Goal: Task Accomplishment & Management: Manage account settings

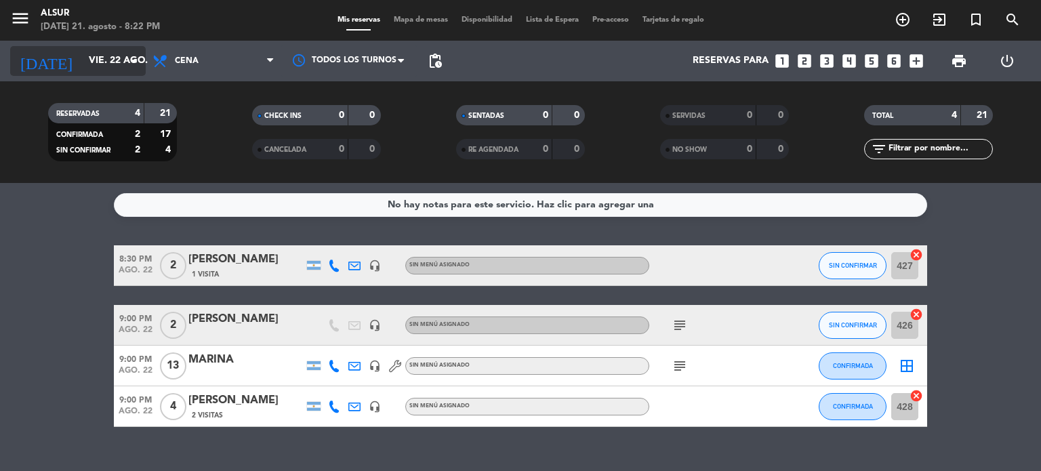
click at [111, 73] on input "vie. 22 ago." at bounding box center [146, 61] width 129 height 24
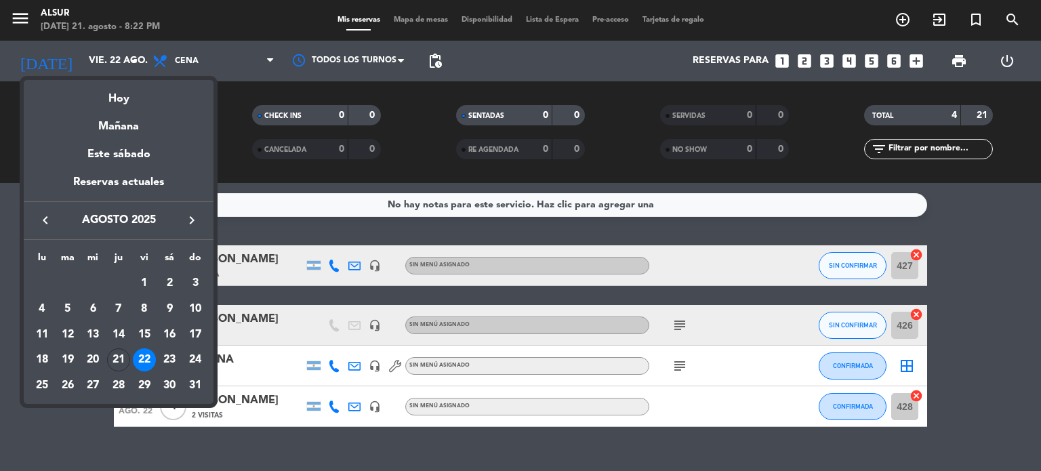
click at [149, 361] on div "22" at bounding box center [144, 359] width 23 height 23
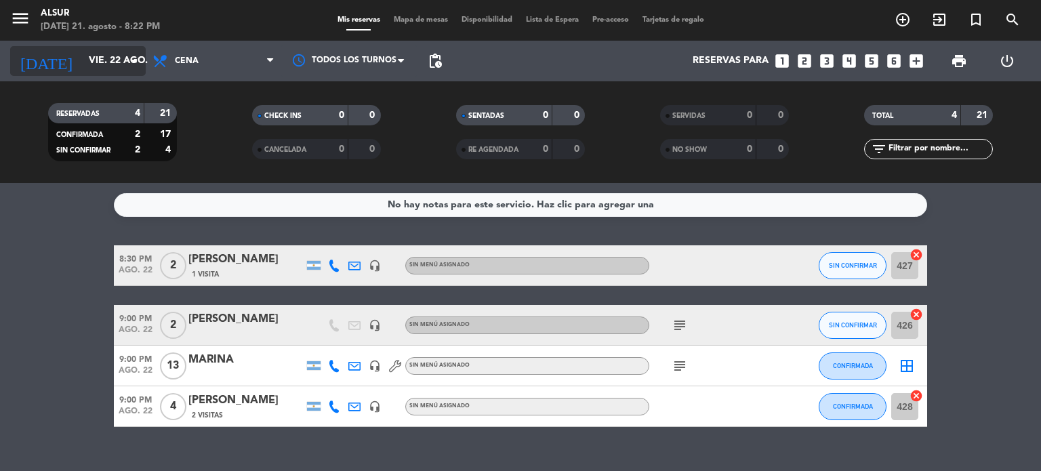
click at [125, 63] on input "vie. 22 ago." at bounding box center [146, 61] width 129 height 24
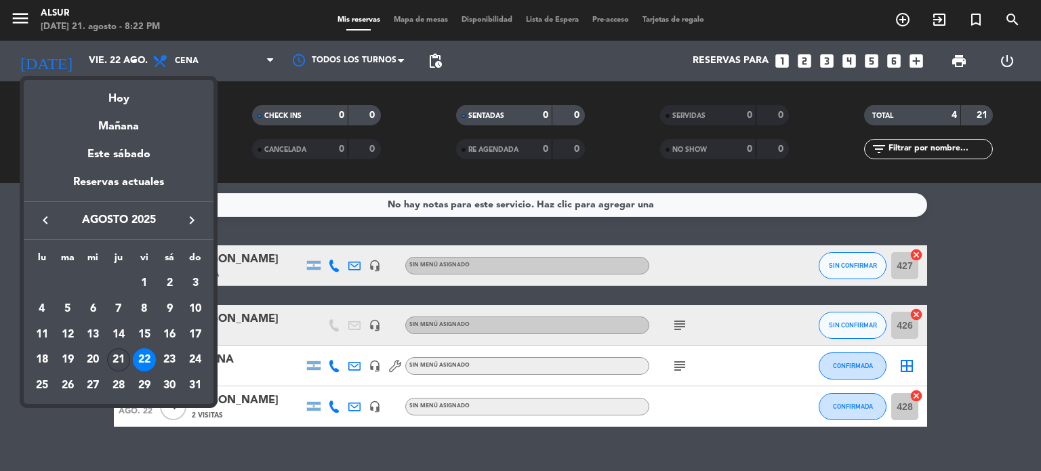
click at [117, 365] on div "21" at bounding box center [118, 359] width 23 height 23
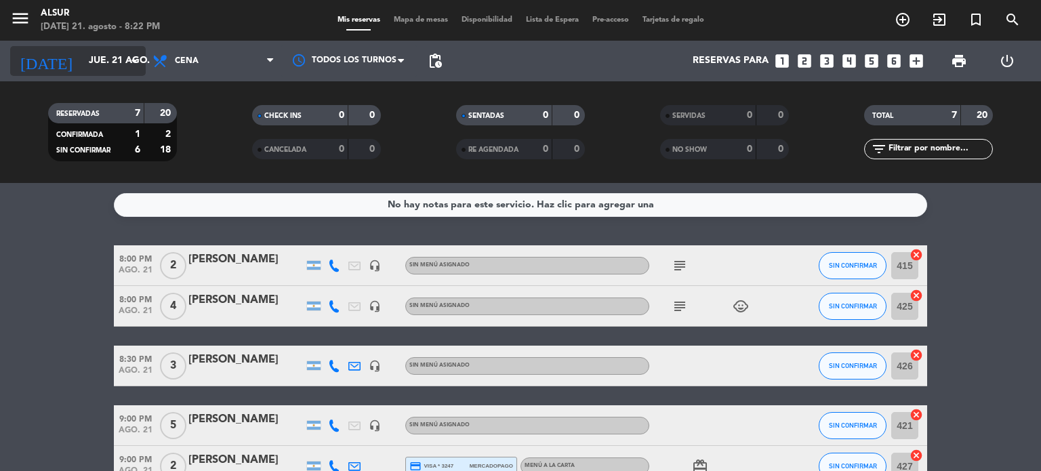
click at [123, 60] on input "jue. 21 ago." at bounding box center [146, 61] width 129 height 24
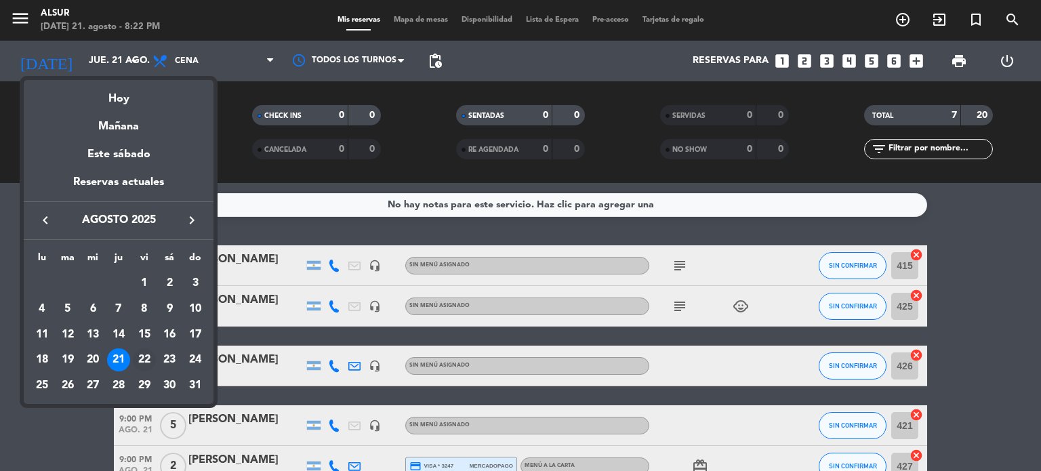
click at [142, 358] on div "22" at bounding box center [144, 359] width 23 height 23
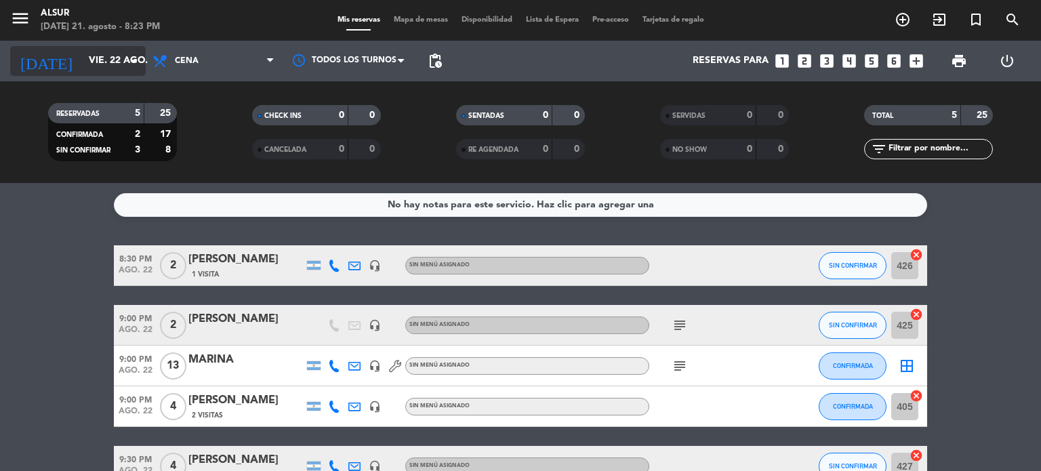
click at [122, 56] on input "vie. 22 ago." at bounding box center [146, 61] width 129 height 24
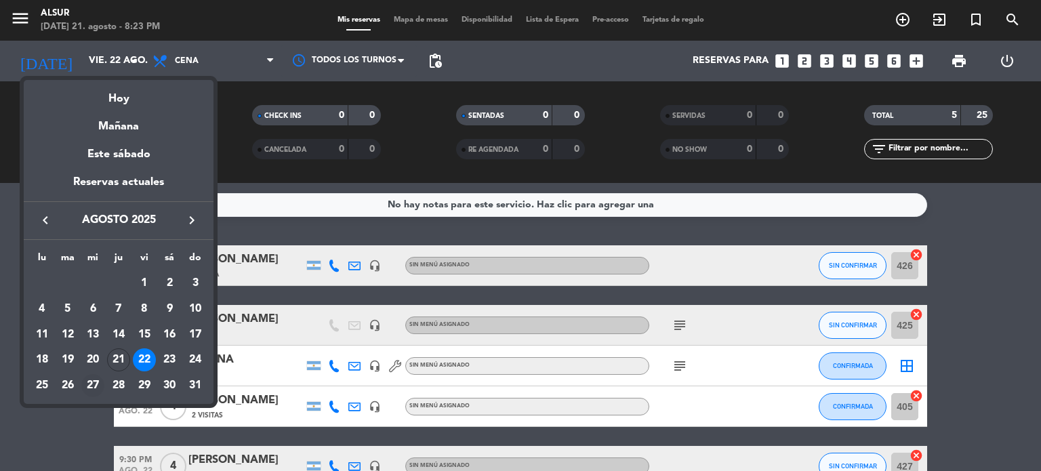
click at [100, 384] on div "27" at bounding box center [92, 385] width 23 height 23
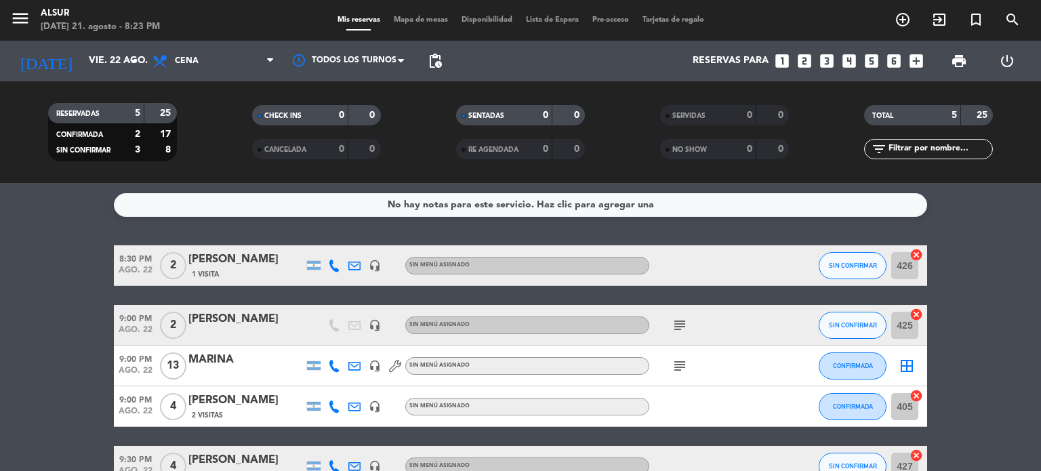
type input "mié. 27 ago."
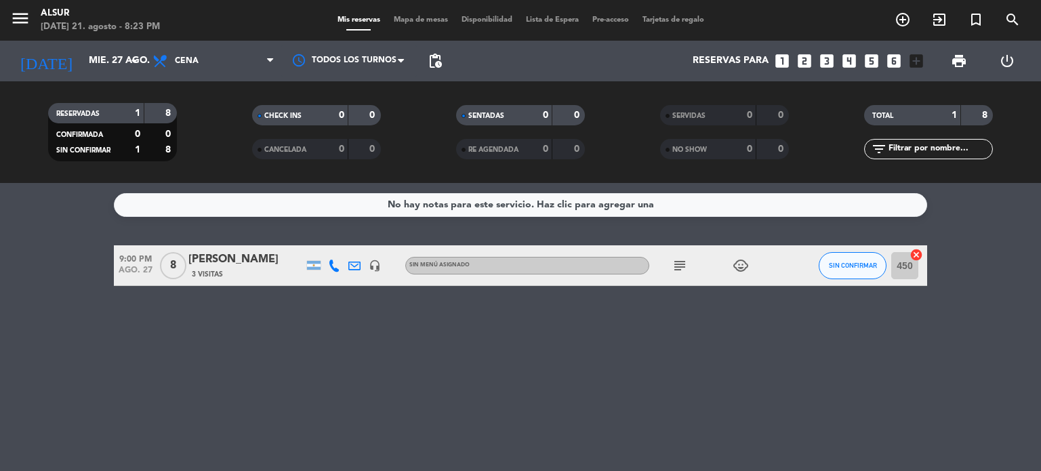
click at [245, 263] on div "[PERSON_NAME]" at bounding box center [245, 260] width 115 height 18
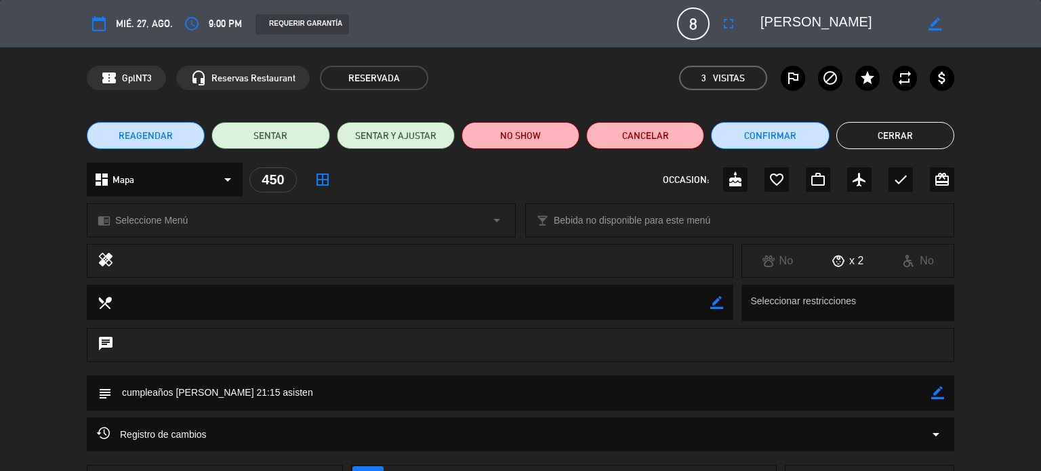
click at [727, 18] on icon "fullscreen" at bounding box center [729, 24] width 16 height 16
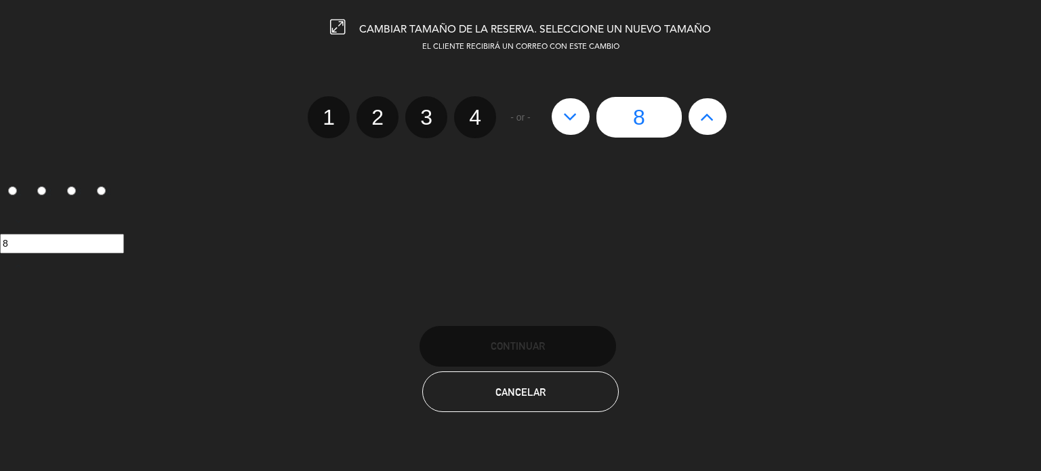
click at [568, 119] on icon at bounding box center [570, 117] width 14 height 22
type input "7"
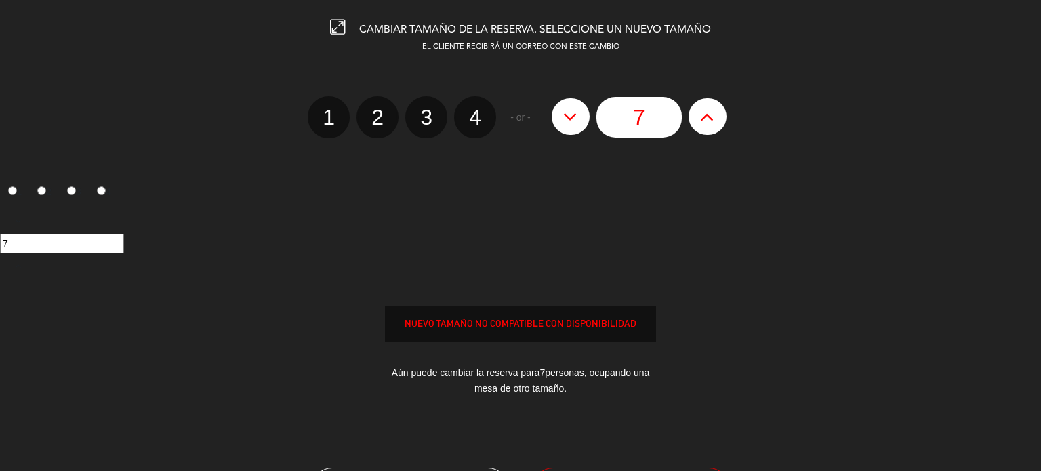
click at [568, 119] on icon at bounding box center [570, 117] width 14 height 22
type input "6"
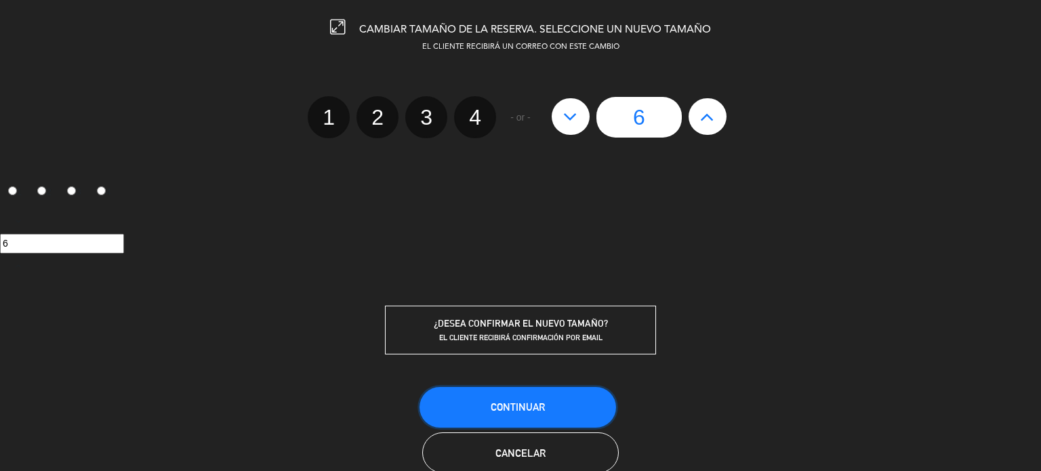
click at [567, 391] on button "Continuar" at bounding box center [518, 407] width 197 height 41
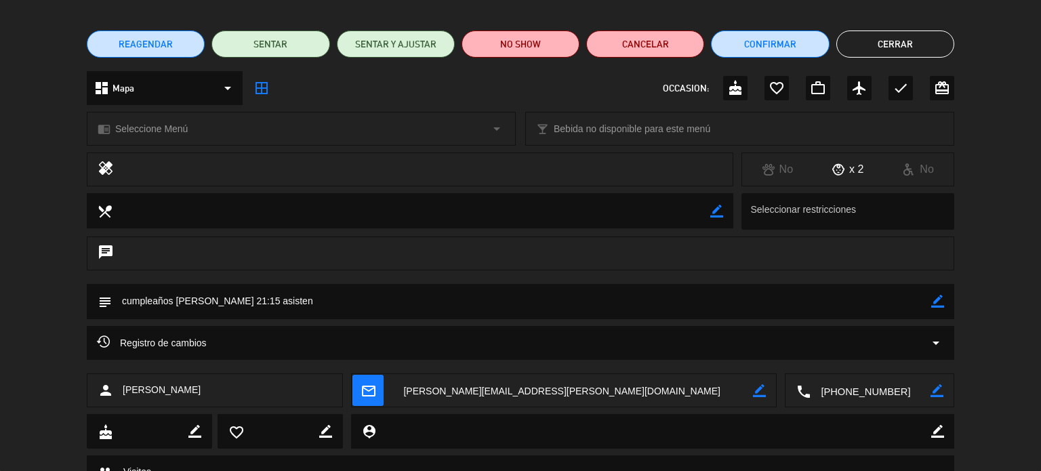
scroll to position [68, 0]
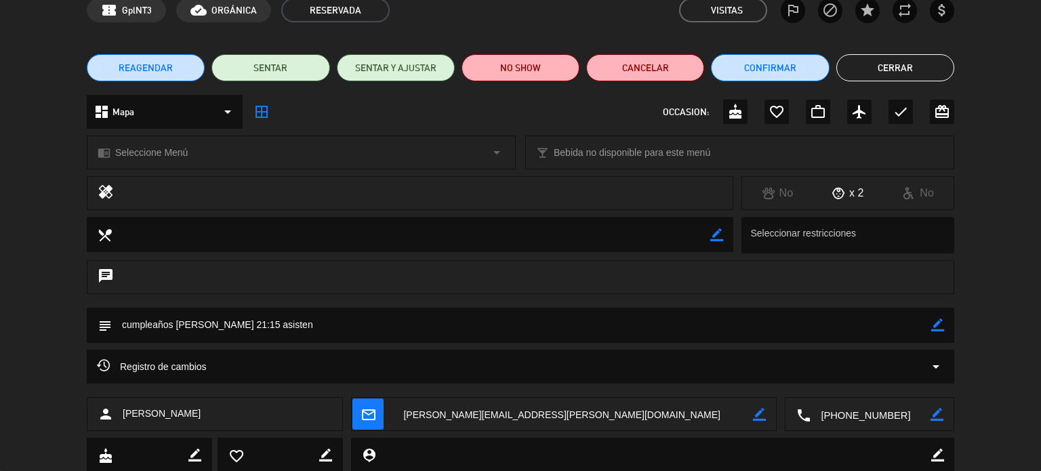
click at [835, 192] on icon at bounding box center [839, 193] width 12 height 12
click at [848, 189] on div "x 2" at bounding box center [848, 193] width 71 height 18
click at [845, 192] on div "x 2" at bounding box center [848, 193] width 71 height 18
click at [933, 70] on button "Cerrar" at bounding box center [896, 67] width 118 height 27
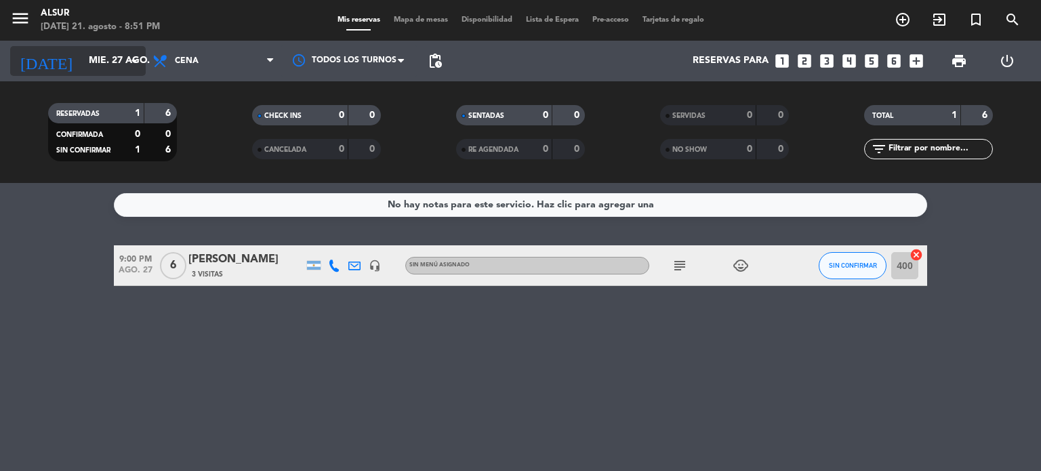
click at [118, 73] on div "[DATE] [DATE] arrow_drop_down" at bounding box center [78, 61] width 136 height 30
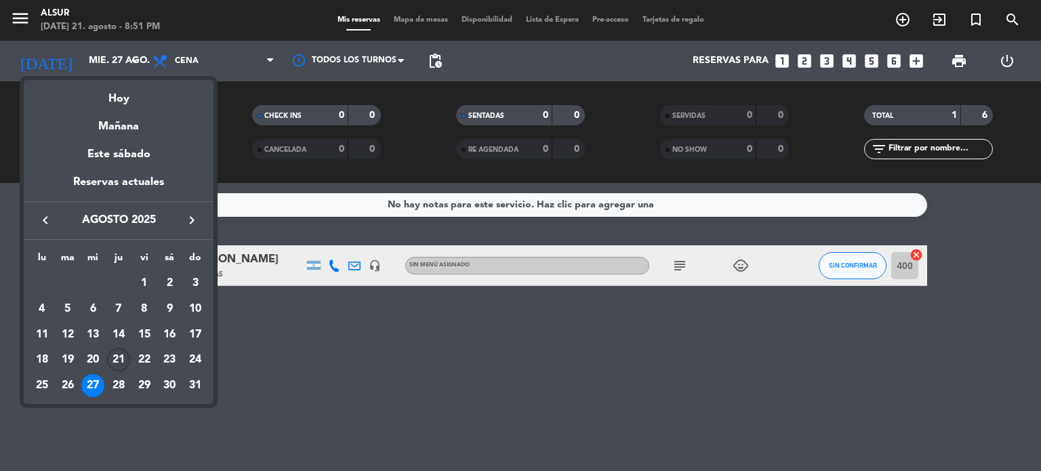
click at [113, 355] on div "21" at bounding box center [118, 359] width 23 height 23
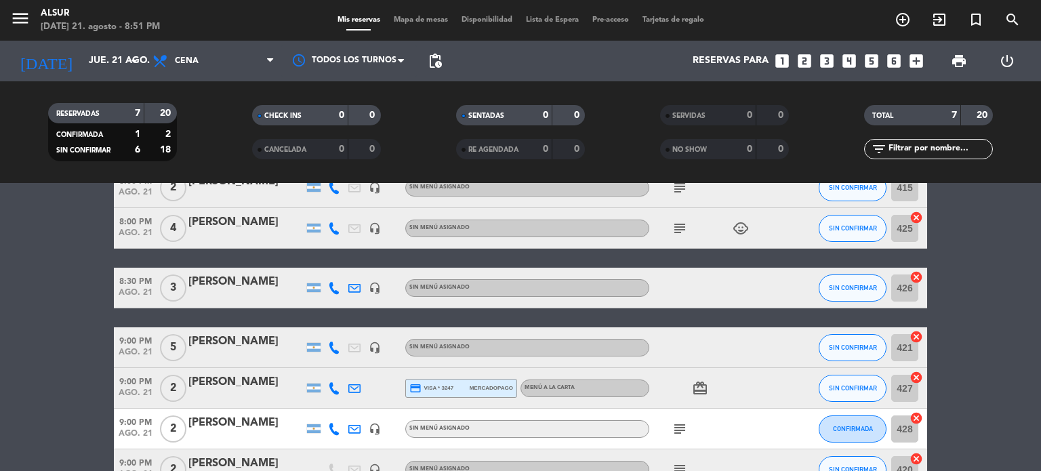
scroll to position [0, 0]
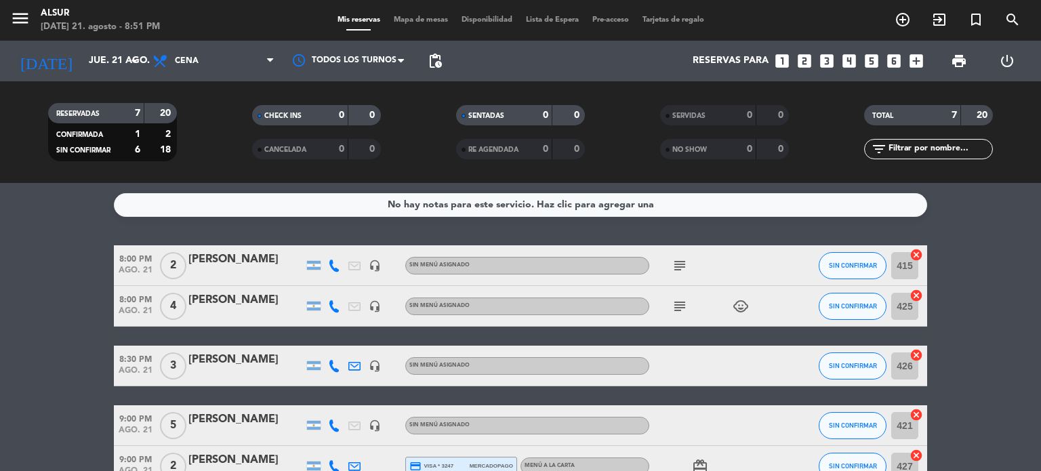
click at [677, 260] on icon "subject" at bounding box center [680, 266] width 16 height 16
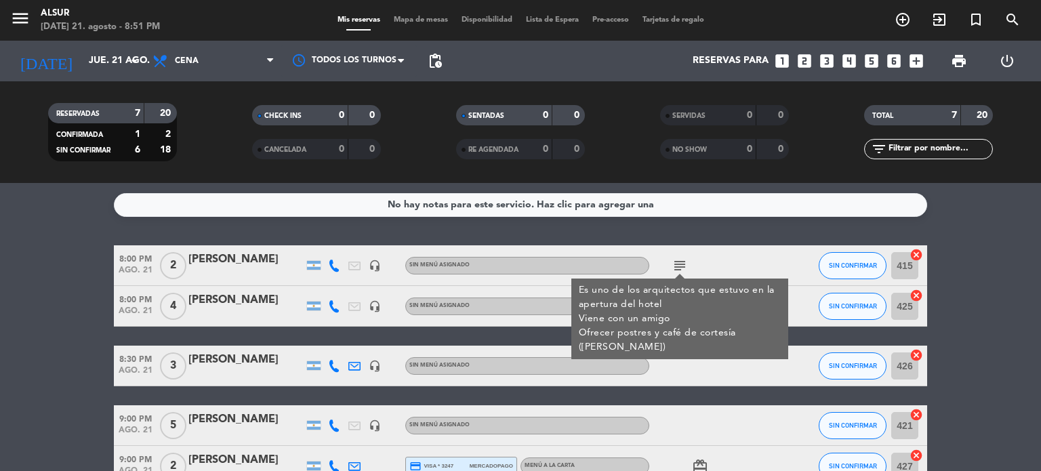
click at [677, 260] on icon "subject" at bounding box center [680, 266] width 16 height 16
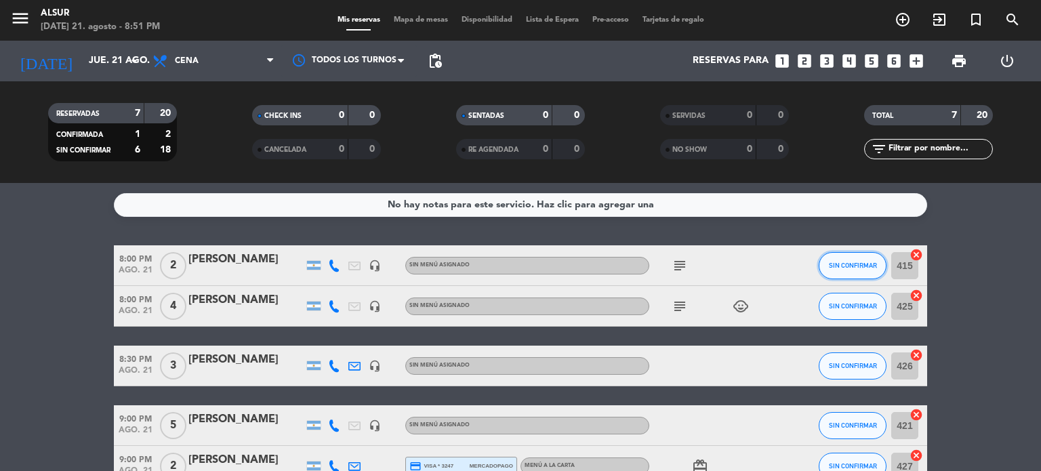
click at [838, 268] on span "SIN CONFIRMAR" at bounding box center [853, 265] width 48 height 7
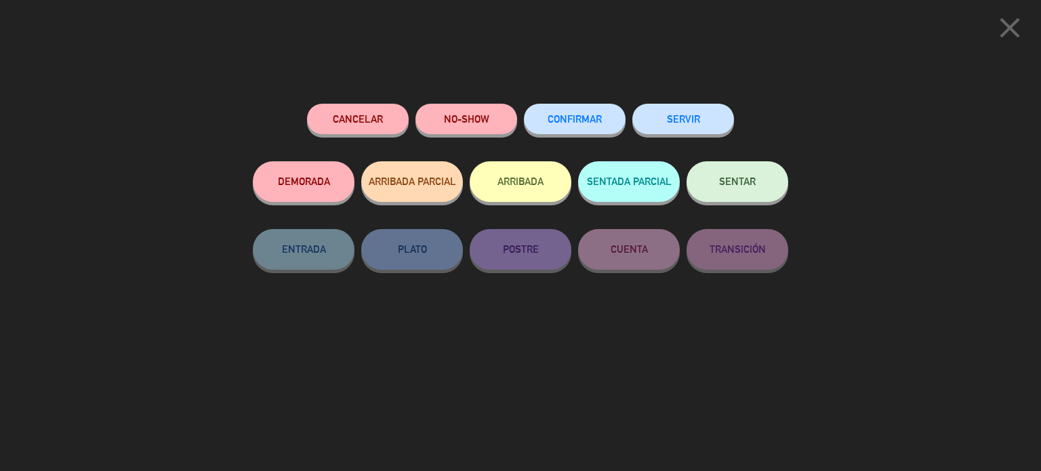
drag, startPoint x: 925, startPoint y: 85, endPoint x: 930, endPoint y: 123, distance: 39.0
drag, startPoint x: 930, startPoint y: 123, endPoint x: 1018, endPoint y: 16, distance: 139.2
click at [1018, 16] on icon "close" at bounding box center [1010, 28] width 34 height 34
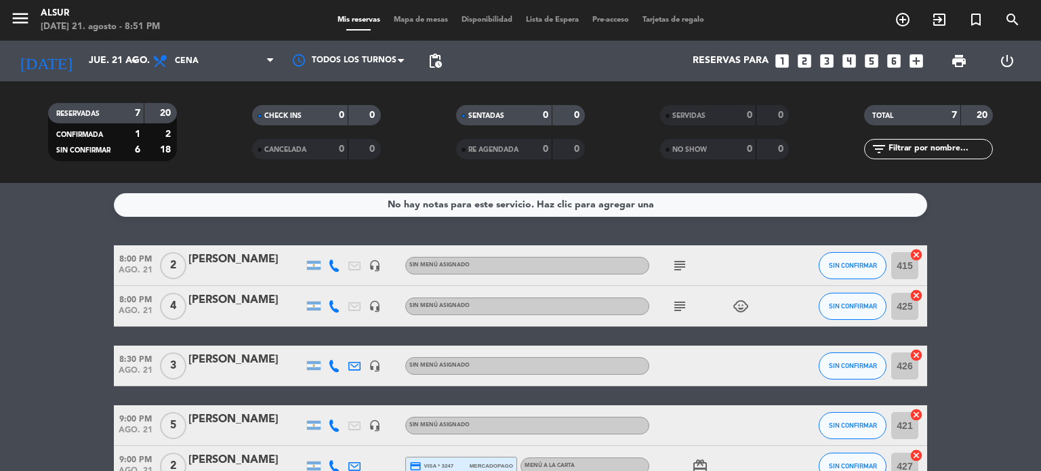
click at [681, 310] on icon "subject" at bounding box center [680, 306] width 16 height 16
click at [843, 302] on span "SIN CONFIRMAR" at bounding box center [853, 305] width 48 height 7
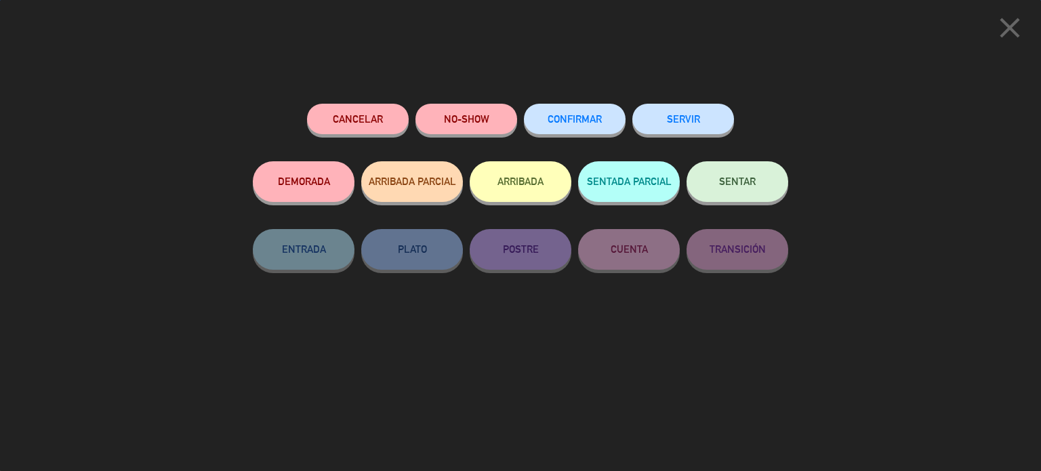
click at [724, 181] on span "SENTAR" at bounding box center [737, 182] width 37 height 12
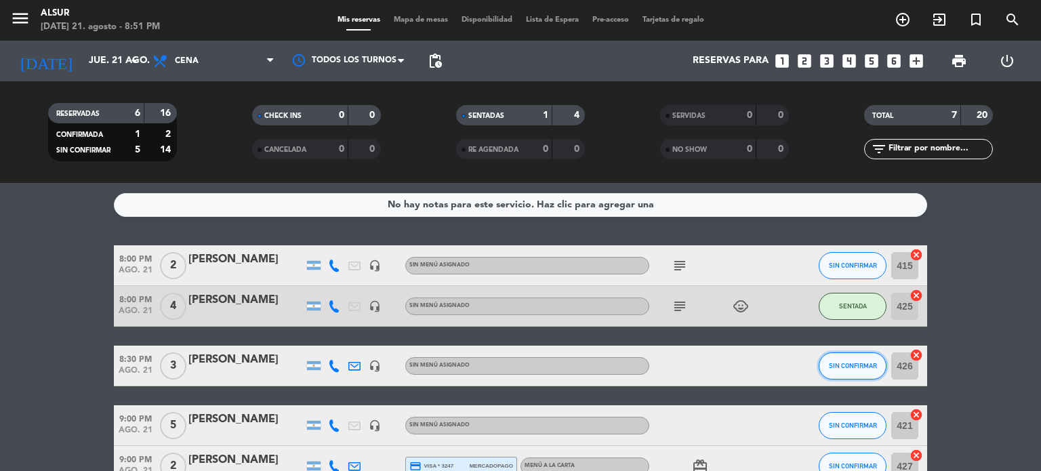
click at [862, 370] on button "SIN CONFIRMAR" at bounding box center [853, 366] width 68 height 27
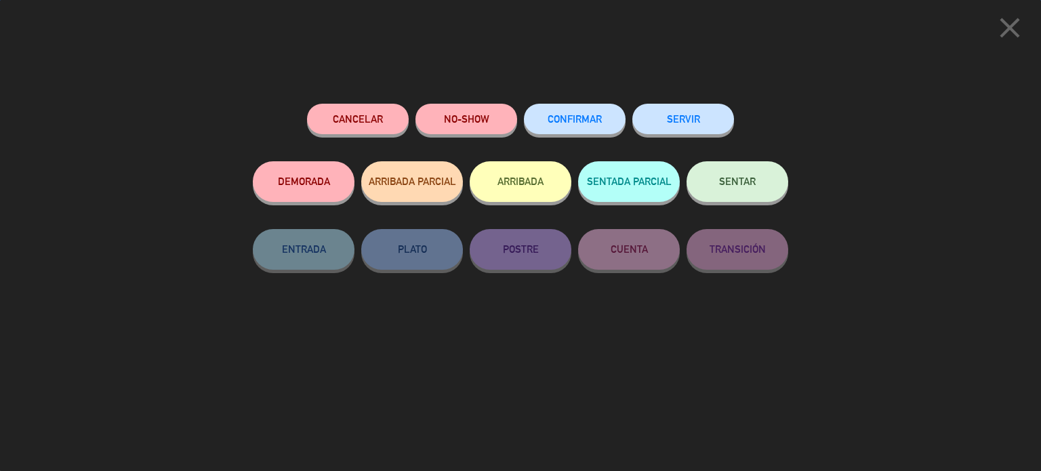
click at [786, 189] on button "SENTAR" at bounding box center [738, 181] width 102 height 41
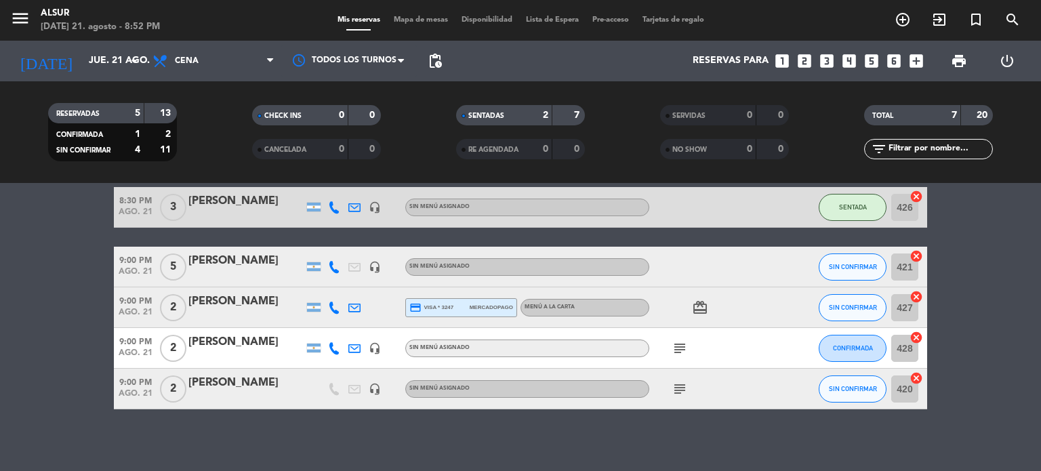
scroll to position [164, 0]
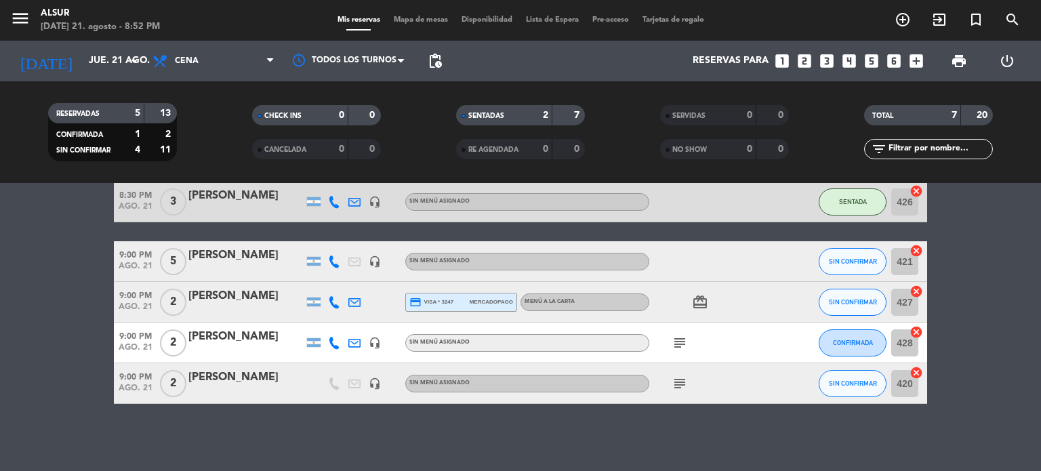
click at [681, 338] on icon "subject" at bounding box center [680, 343] width 16 height 16
click at [679, 338] on icon "subject" at bounding box center [680, 343] width 16 height 16
click at [675, 390] on icon "subject" at bounding box center [680, 384] width 16 height 16
click at [233, 330] on div "[PERSON_NAME]" at bounding box center [245, 337] width 115 height 18
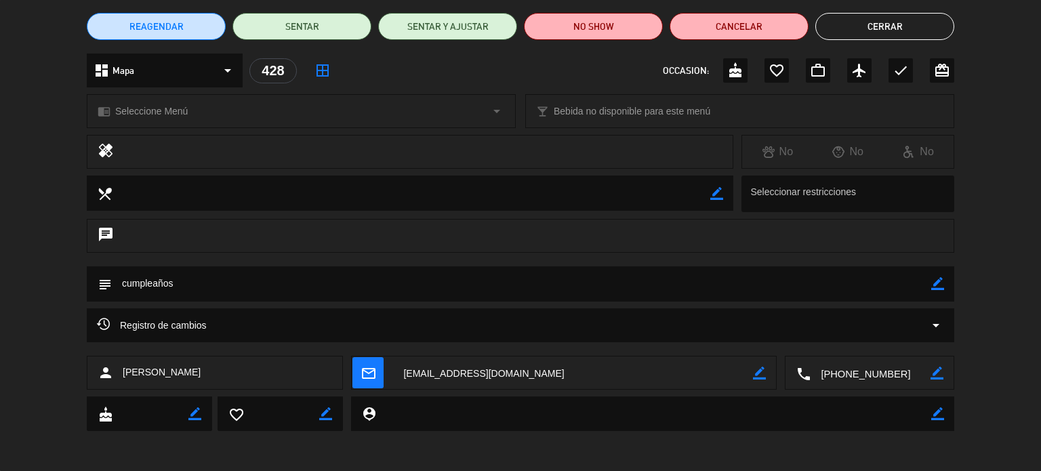
scroll to position [0, 0]
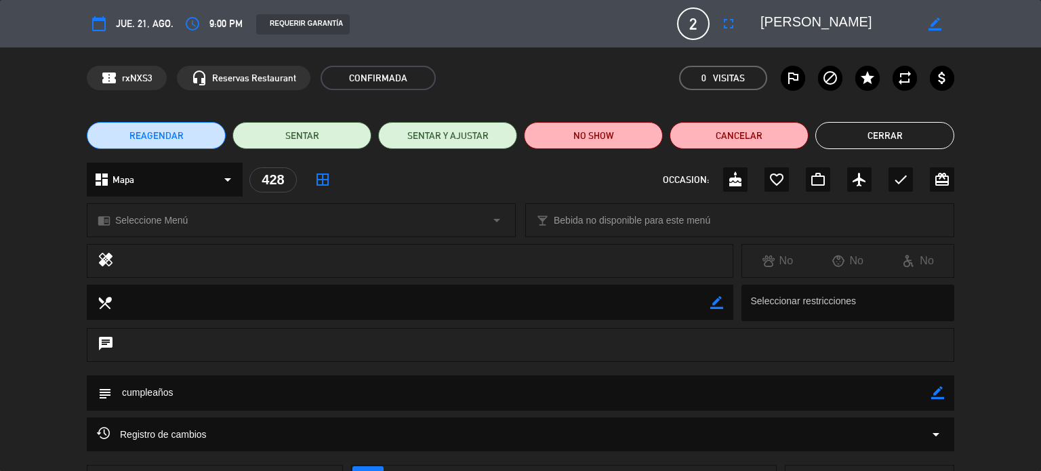
click at [872, 140] on button "Cerrar" at bounding box center [885, 135] width 139 height 27
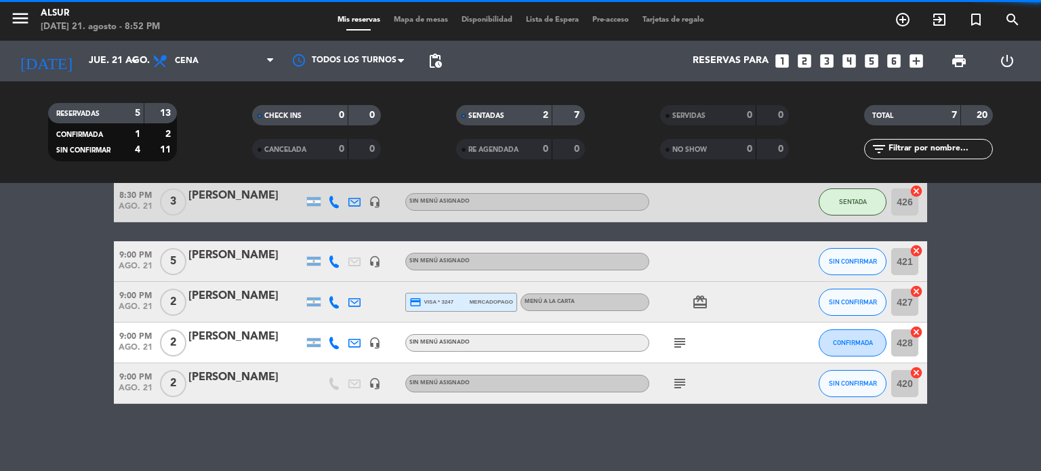
click at [241, 299] on div "[PERSON_NAME]" at bounding box center [245, 296] width 115 height 18
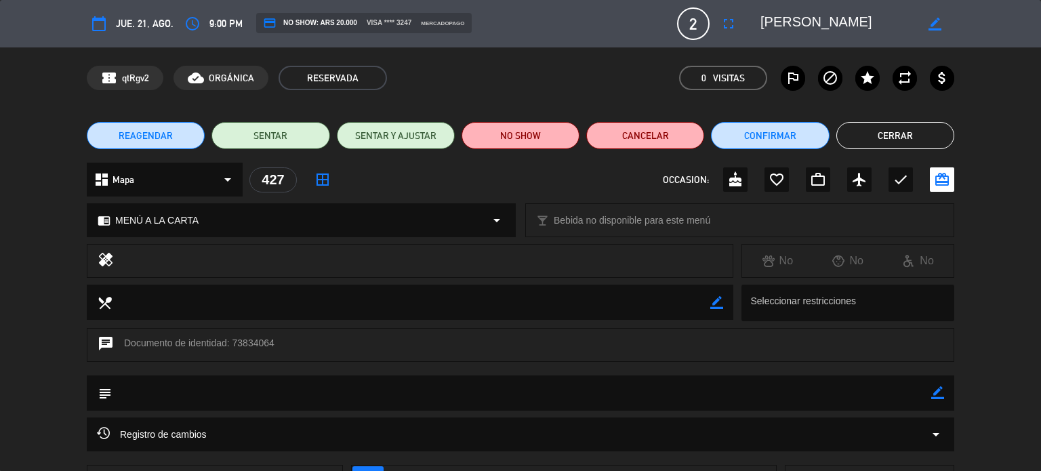
click at [907, 138] on button "Cerrar" at bounding box center [896, 135] width 118 height 27
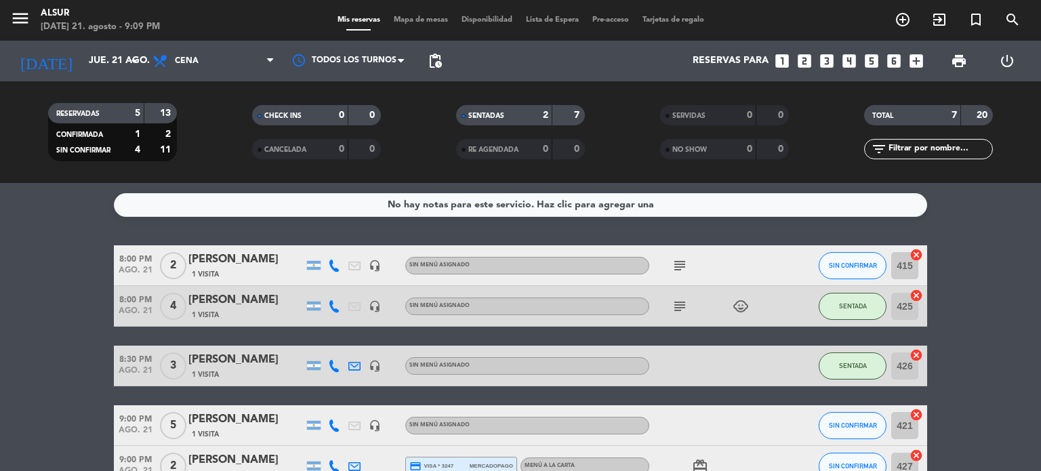
click at [57, 330] on bookings-row "8:00 PM [DATE] 2 [PERSON_NAME] 1 Visita headset_mic Sin menú asignado subject S…" at bounding box center [520, 406] width 1041 height 323
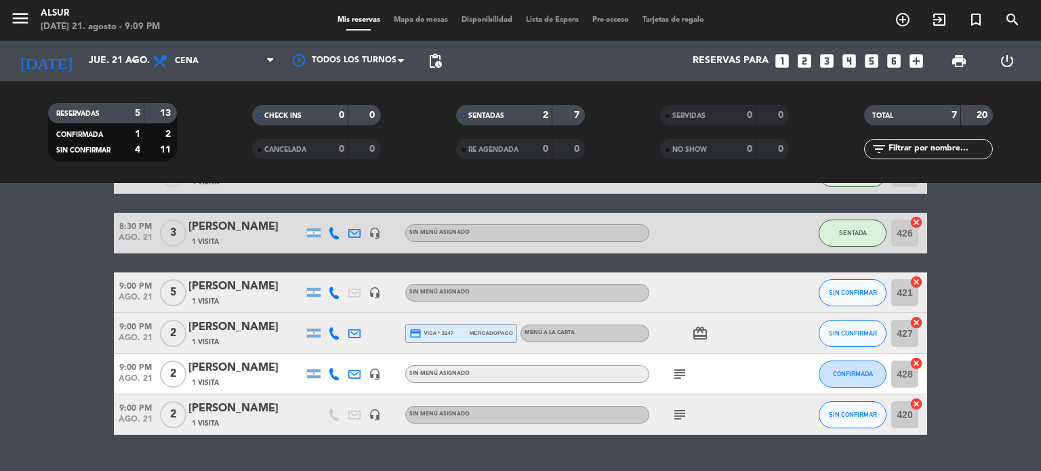
scroll to position [136, 0]
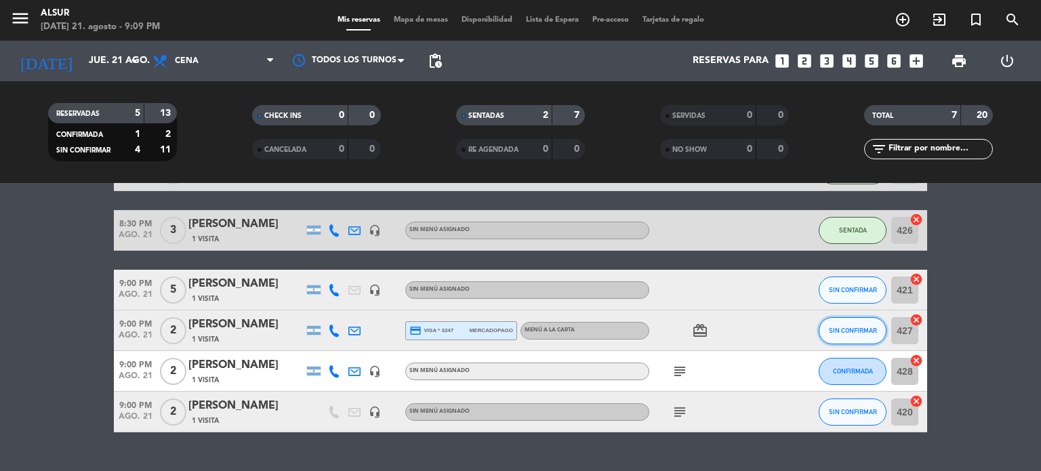
click at [862, 331] on span "SIN CONFIRMAR" at bounding box center [853, 330] width 48 height 7
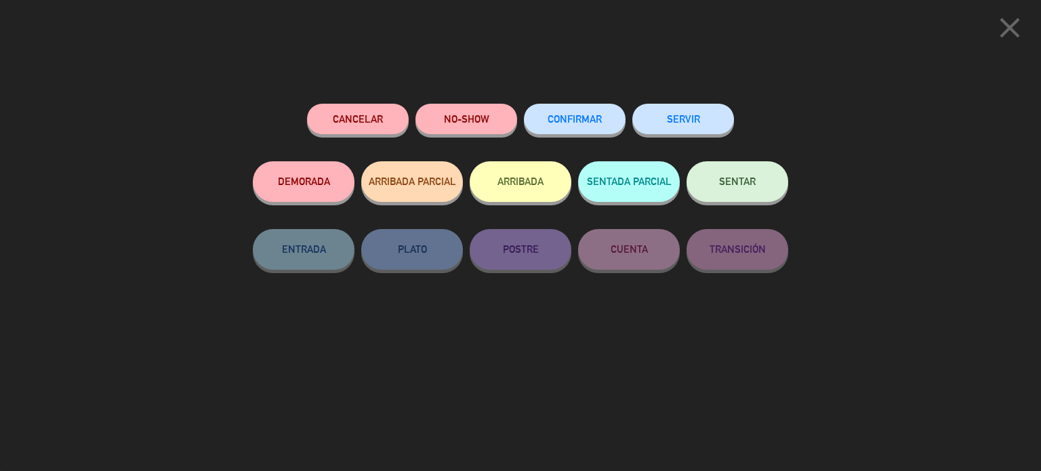
click at [770, 203] on div "SENTAR" at bounding box center [738, 195] width 102 height 68
click at [759, 179] on button "SENTAR" at bounding box center [738, 181] width 102 height 41
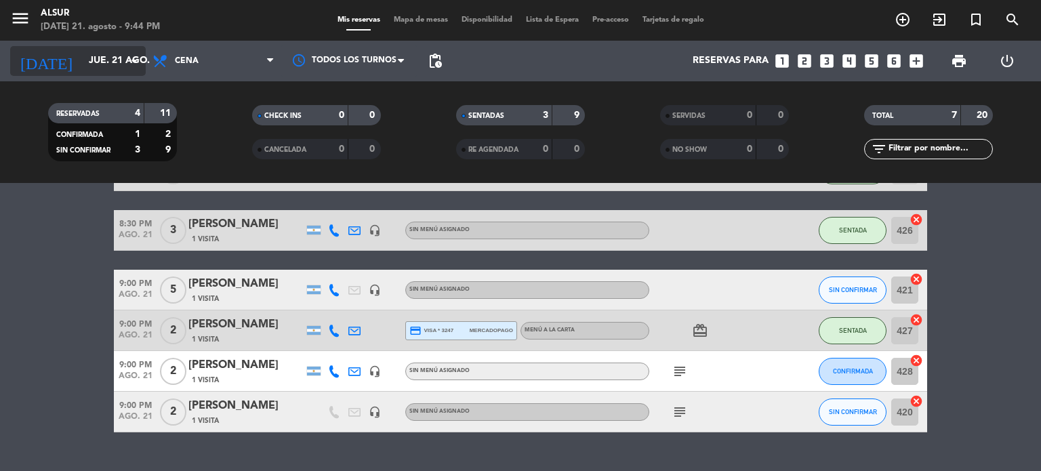
click at [93, 74] on div "[DATE] [DATE] arrow_drop_down" at bounding box center [78, 61] width 136 height 30
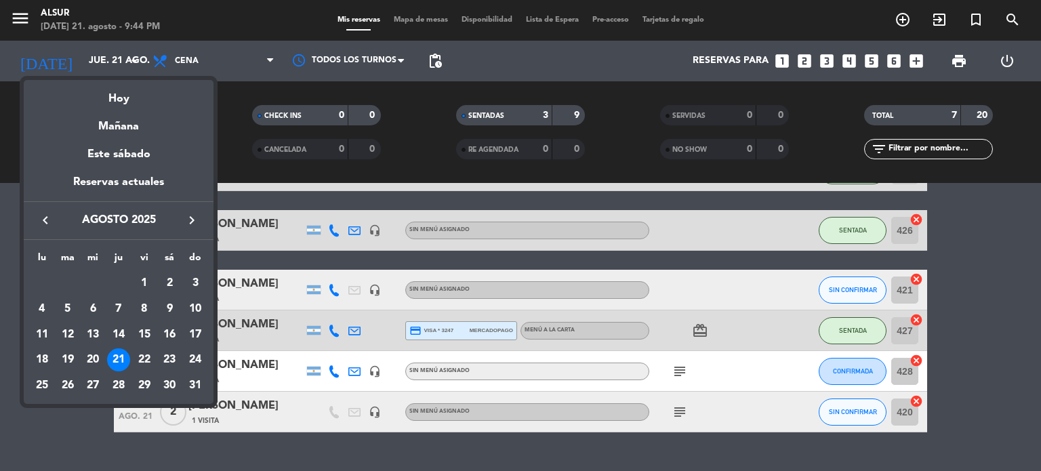
click at [193, 218] on icon "keyboard_arrow_right" at bounding box center [192, 220] width 16 height 16
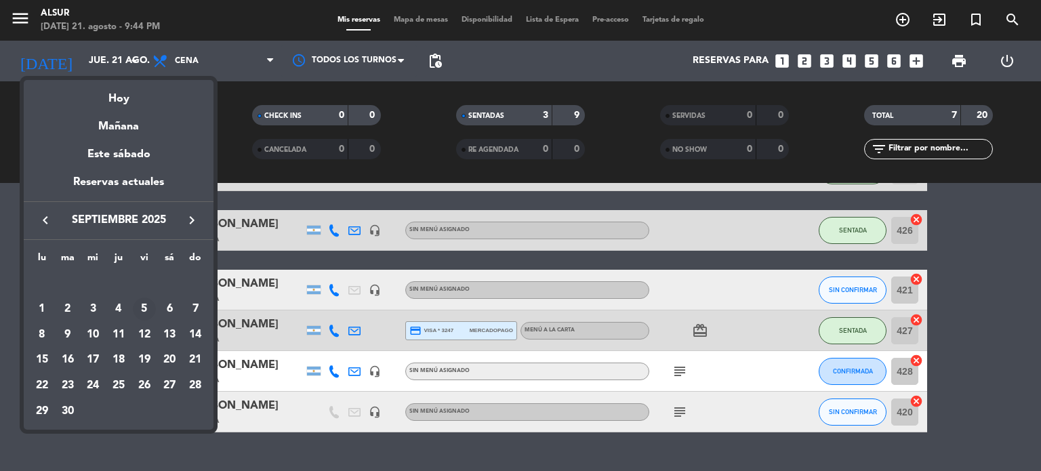
click at [149, 303] on div "5" at bounding box center [144, 309] width 23 height 23
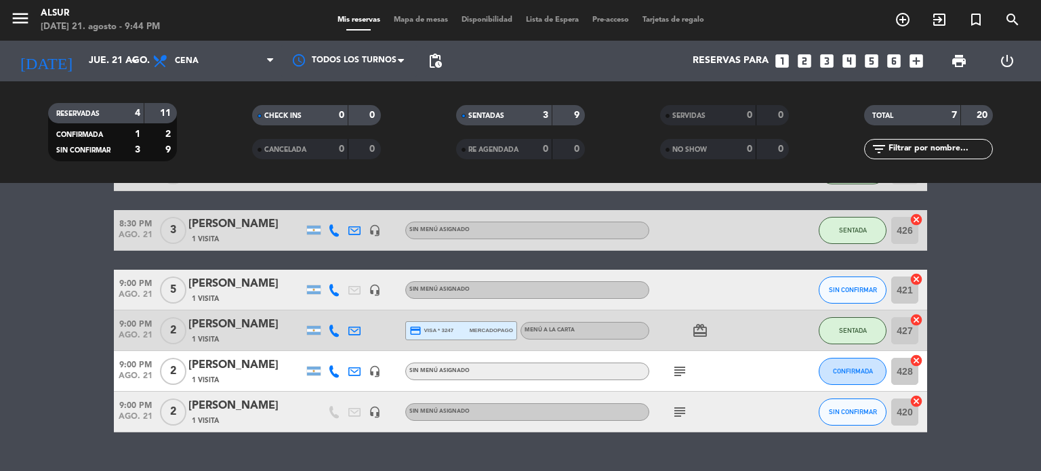
type input "[DATE]"
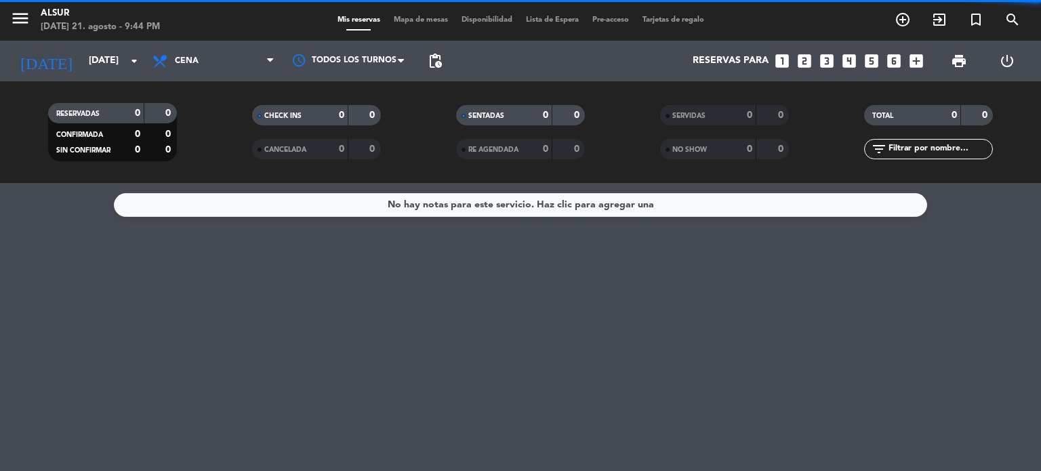
scroll to position [0, 0]
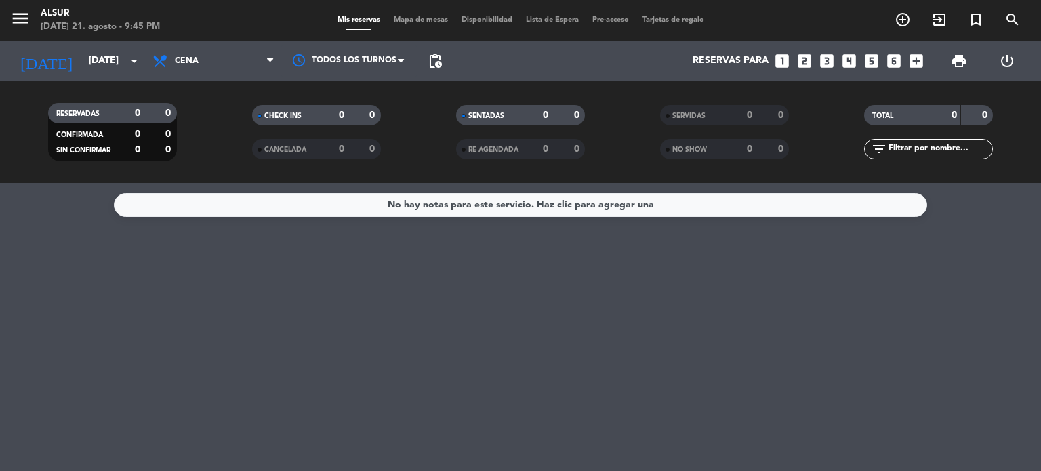
click at [805, 63] on icon "looks_two" at bounding box center [805, 61] width 18 height 18
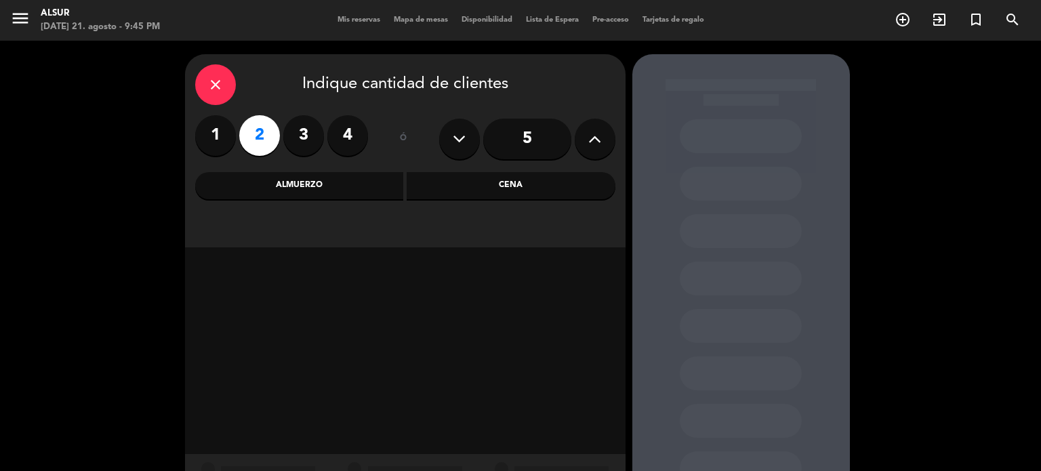
click at [443, 183] on div "Cena" at bounding box center [511, 185] width 209 height 27
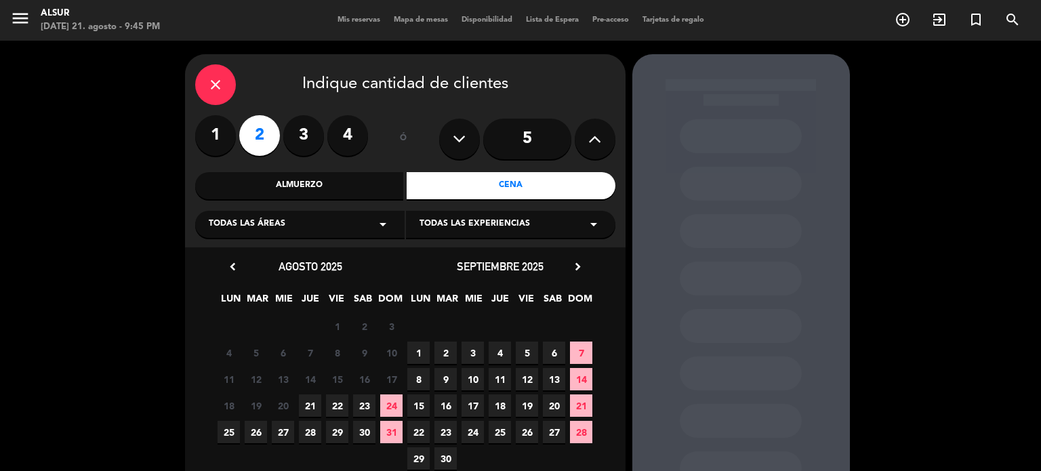
click at [525, 347] on span "5" at bounding box center [527, 353] width 22 height 22
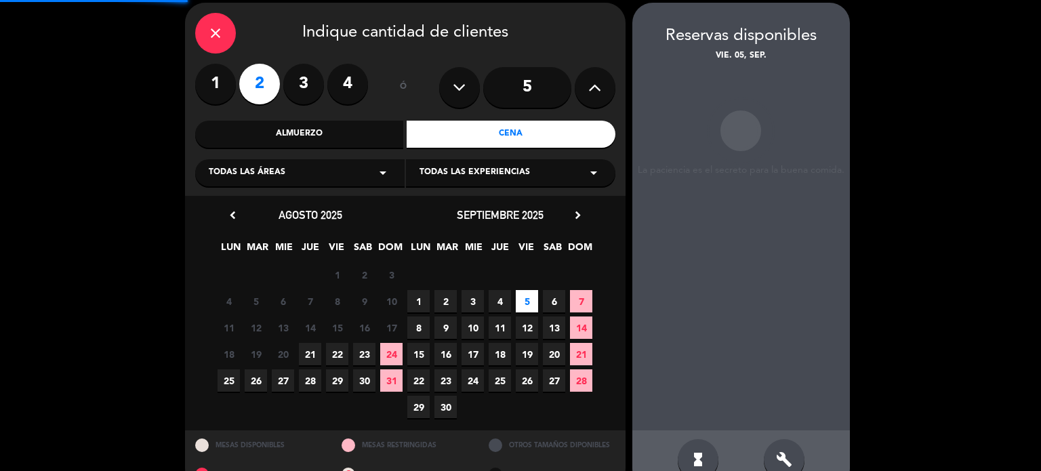
scroll to position [54, 0]
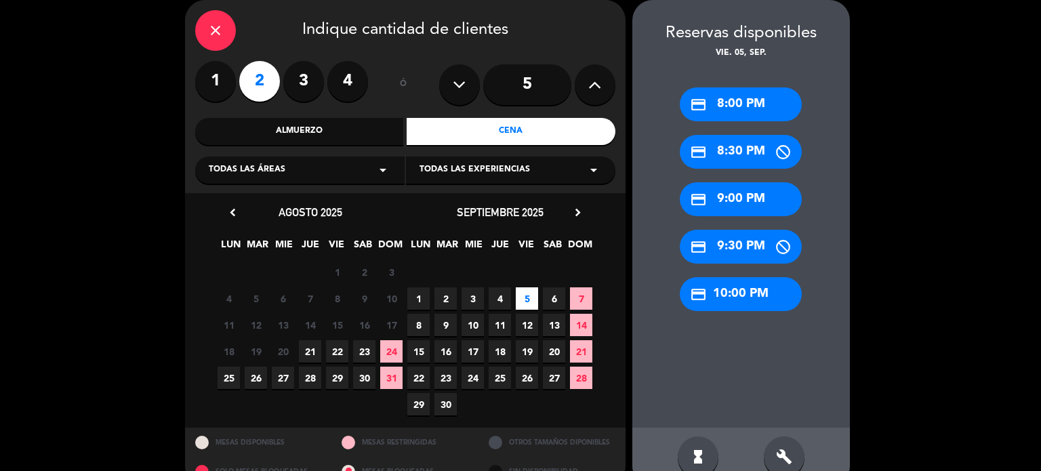
click at [729, 247] on div "credit_card 9:30 PM" at bounding box center [741, 247] width 122 height 34
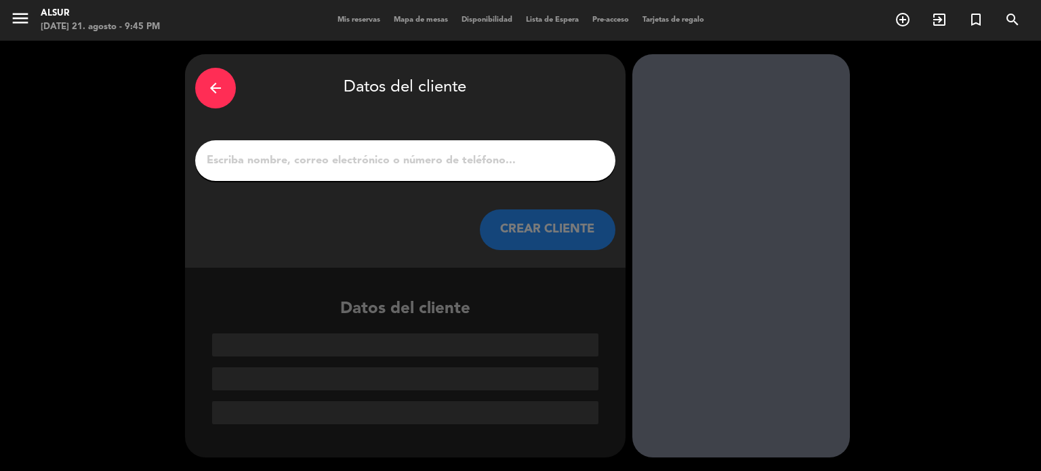
scroll to position [0, 0]
click at [515, 167] on input "1" at bounding box center [405, 160] width 400 height 19
click at [280, 157] on input "1" at bounding box center [405, 160] width 400 height 19
